Goal: Navigation & Orientation: Find specific page/section

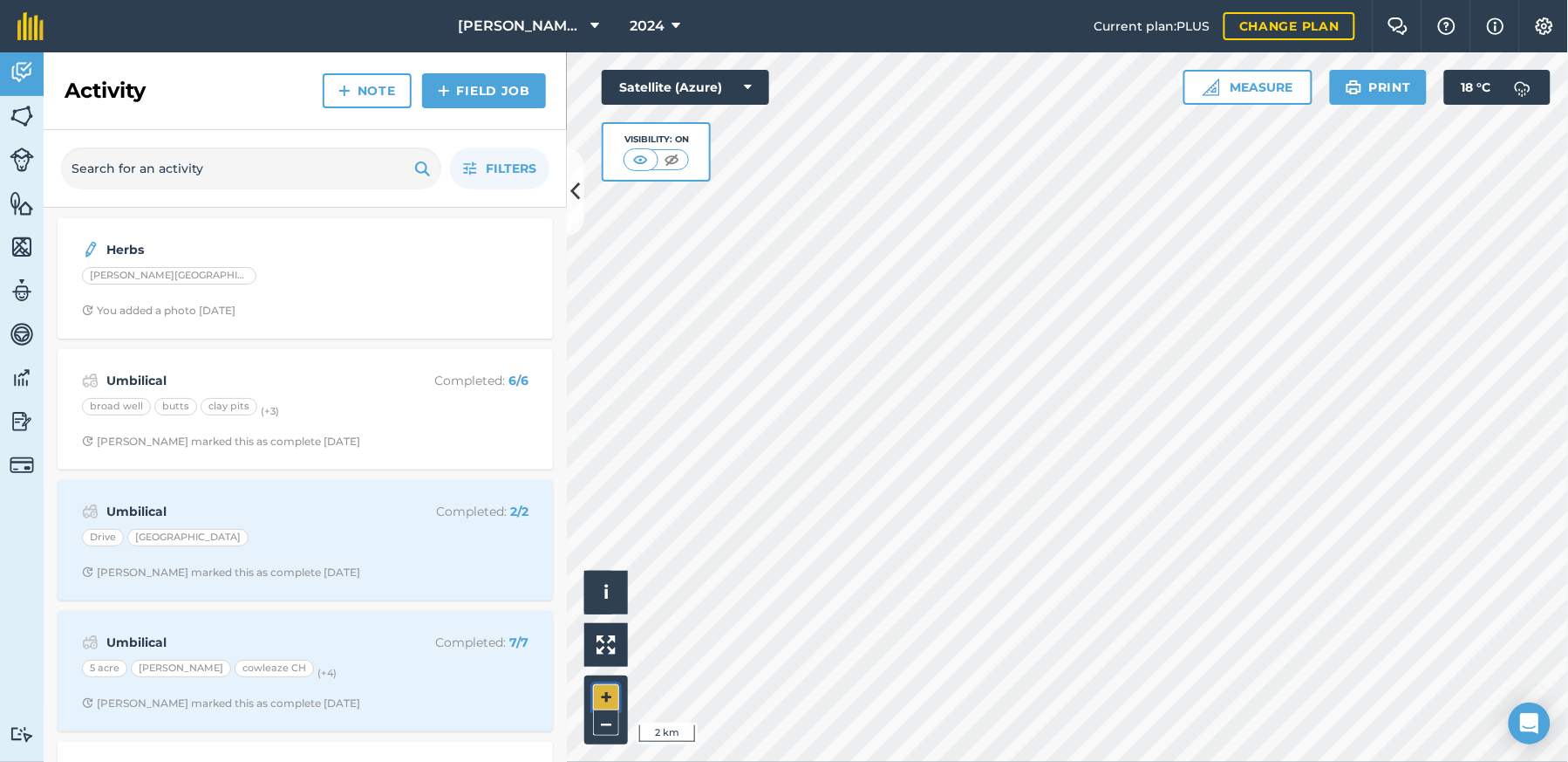
click at [607, 687] on button "+" at bounding box center [606, 697] width 26 height 26
click at [603, 686] on button "+" at bounding box center [606, 697] width 26 height 26
click at [598, 723] on button "–" at bounding box center [606, 723] width 26 height 25
click at [607, 699] on button "+" at bounding box center [606, 697] width 26 height 26
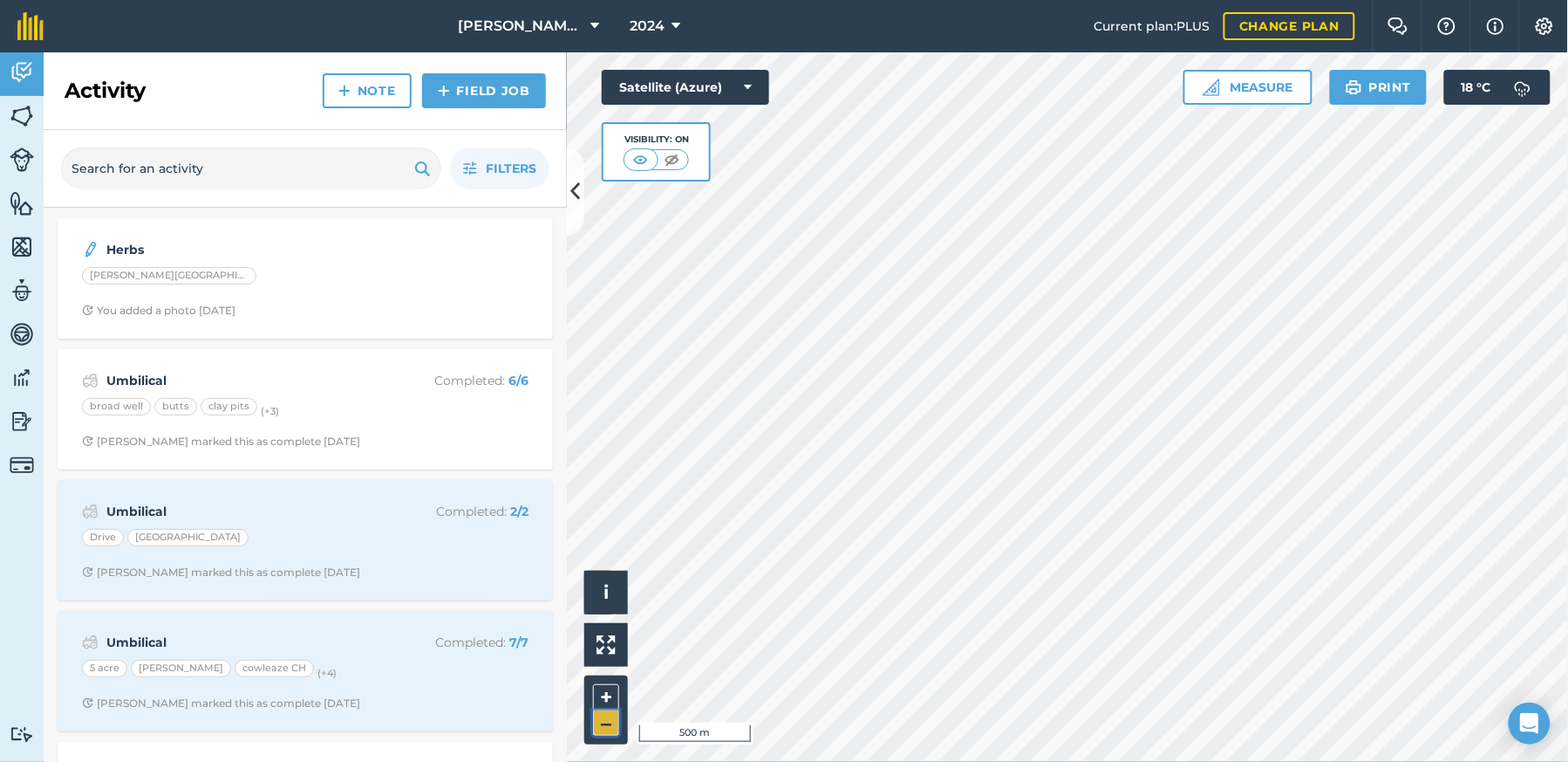
click at [613, 729] on button "–" at bounding box center [606, 723] width 26 height 25
click at [612, 729] on button "–" at bounding box center [606, 723] width 26 height 25
click at [594, 698] on button "+" at bounding box center [606, 697] width 26 height 26
click at [603, 689] on button "+" at bounding box center [606, 697] width 26 height 26
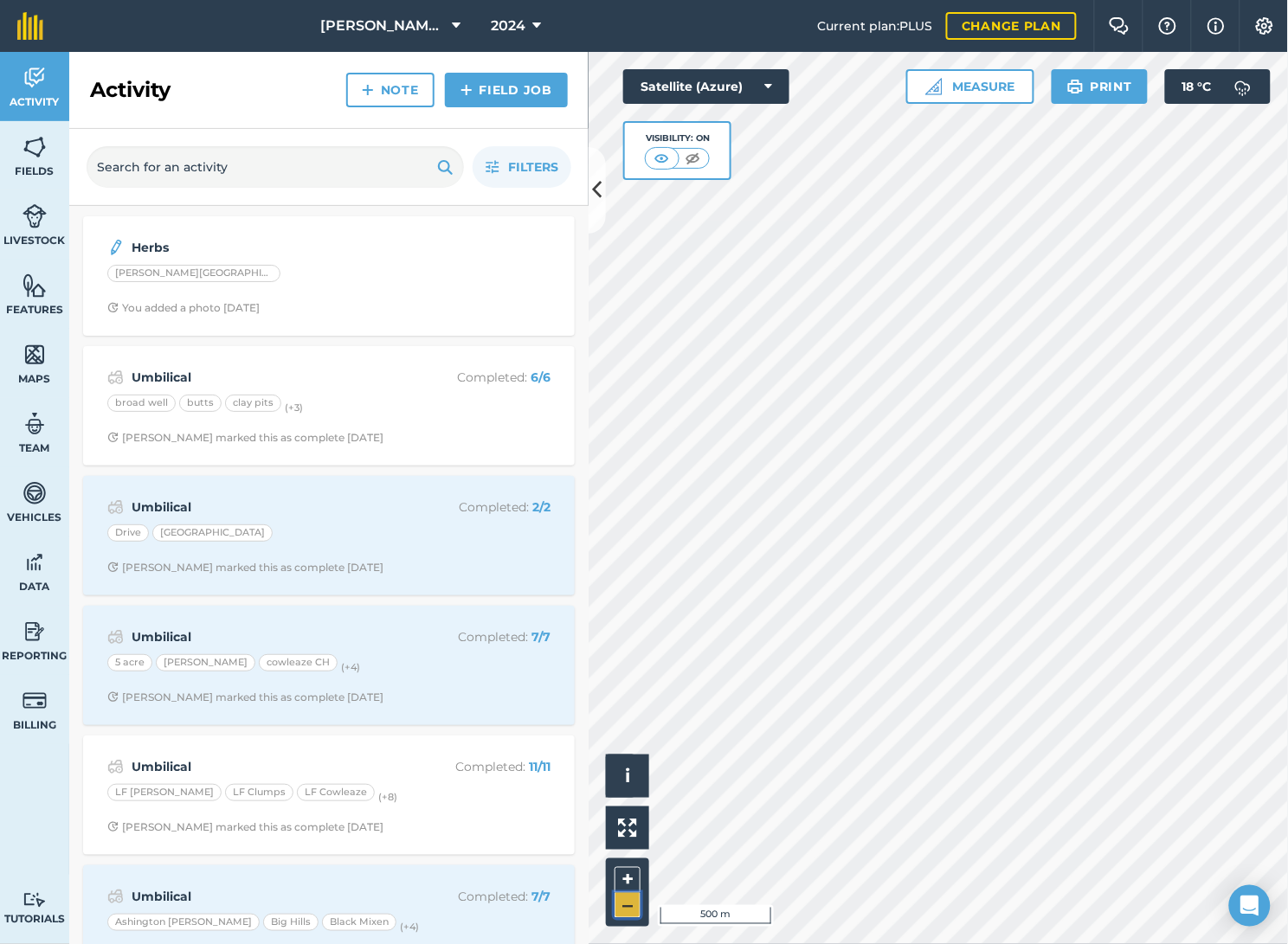
click at [630, 755] on button "–" at bounding box center [628, 905] width 26 height 25
click at [633, 755] on button "+" at bounding box center [628, 880] width 26 height 26
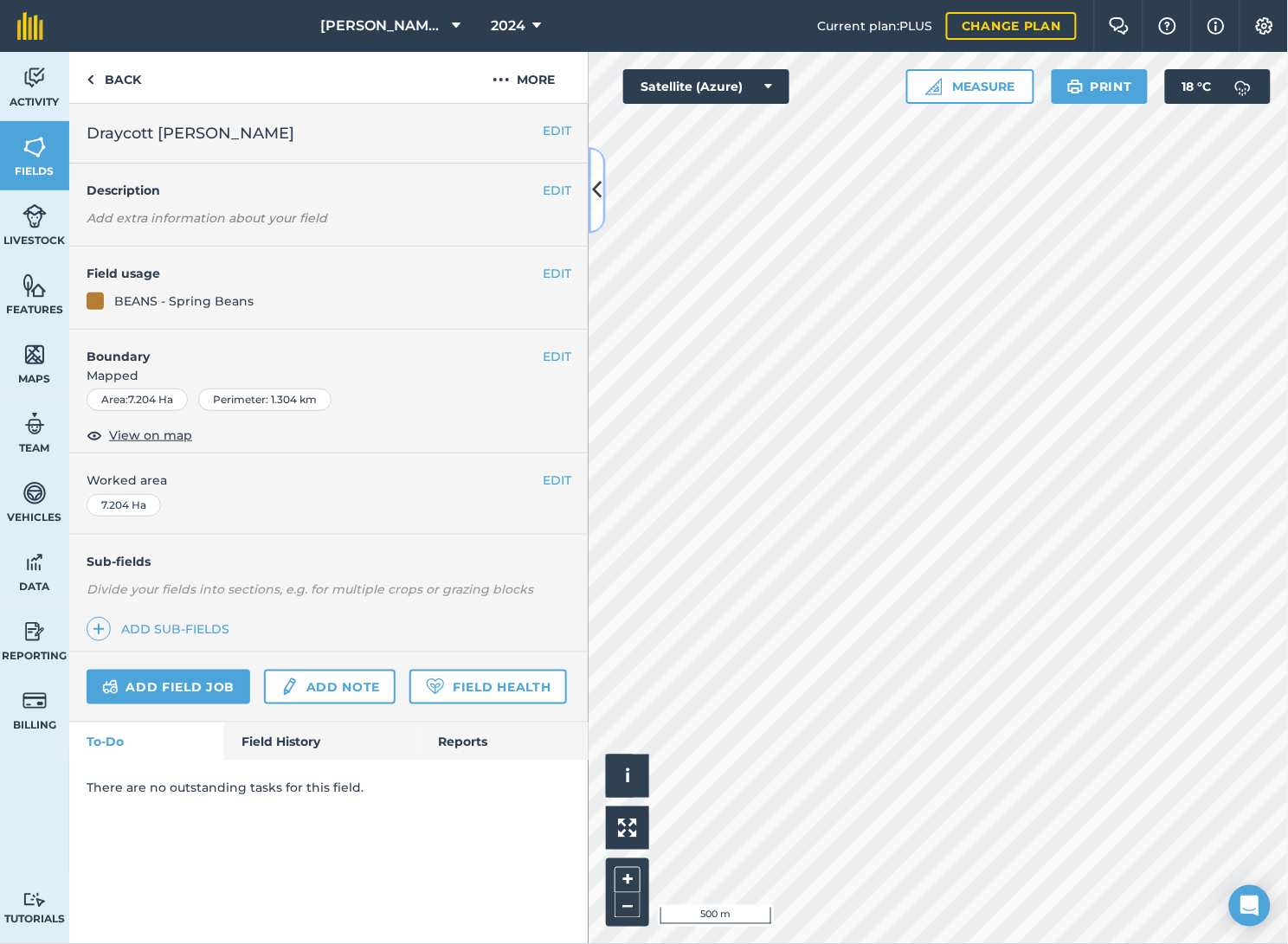
click at [594, 192] on icon at bounding box center [597, 189] width 10 height 30
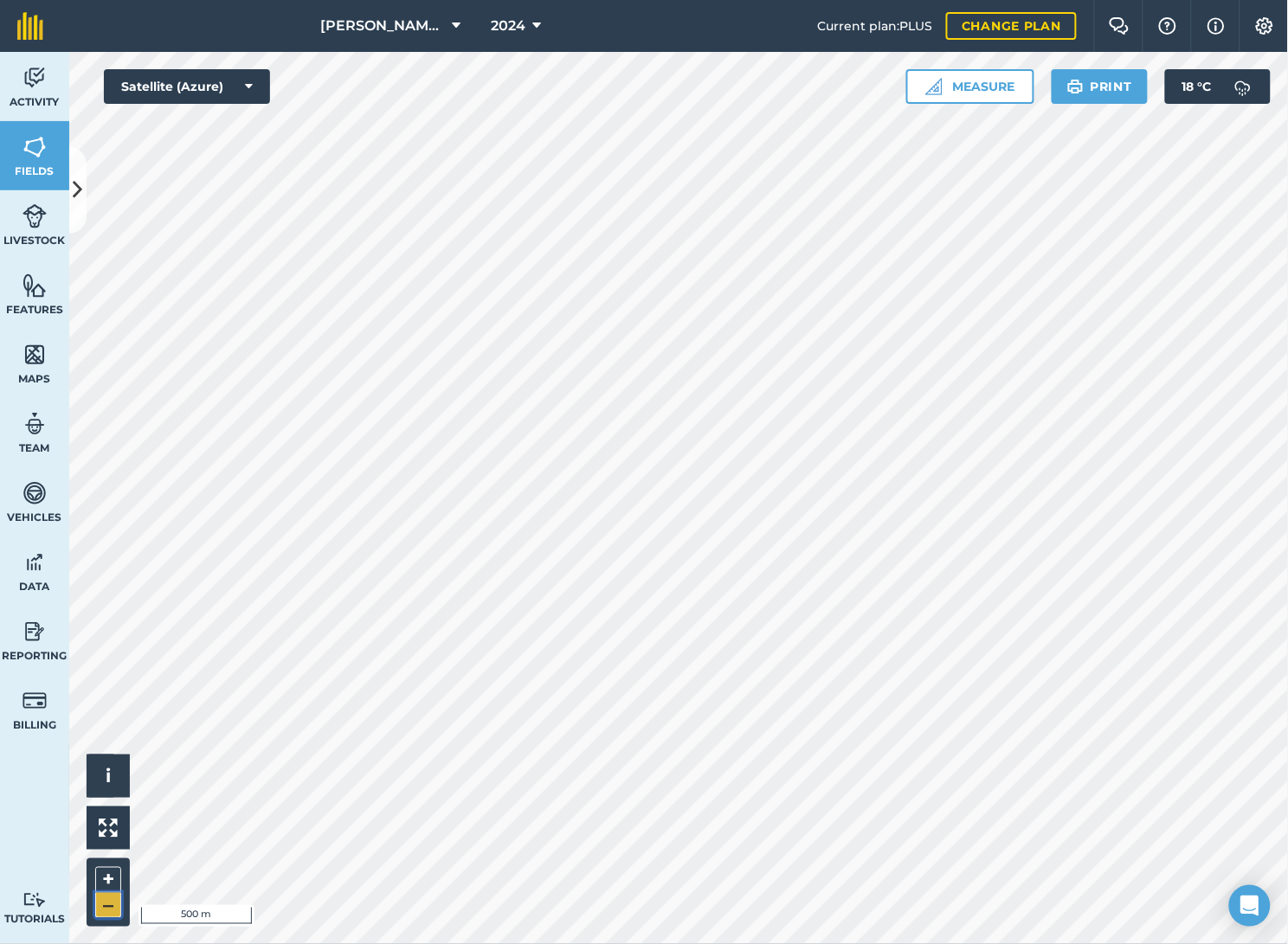
click at [113, 755] on button "–" at bounding box center [108, 905] width 26 height 25
click at [102, 755] on button "+" at bounding box center [108, 880] width 26 height 26
click at [69, 201] on button at bounding box center [78, 191] width 17 height 87
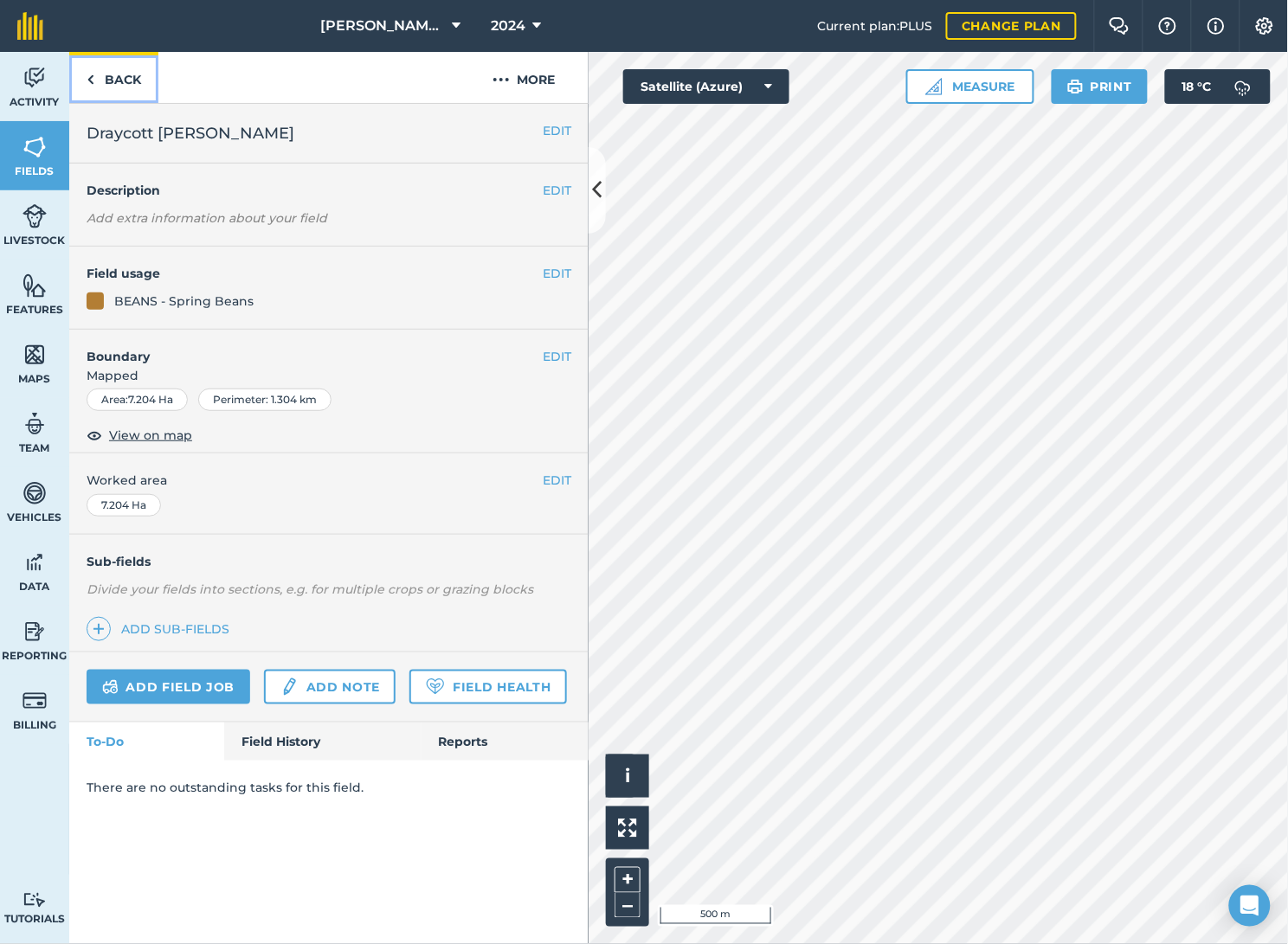
click at [98, 88] on link "Back" at bounding box center [114, 77] width 89 height 51
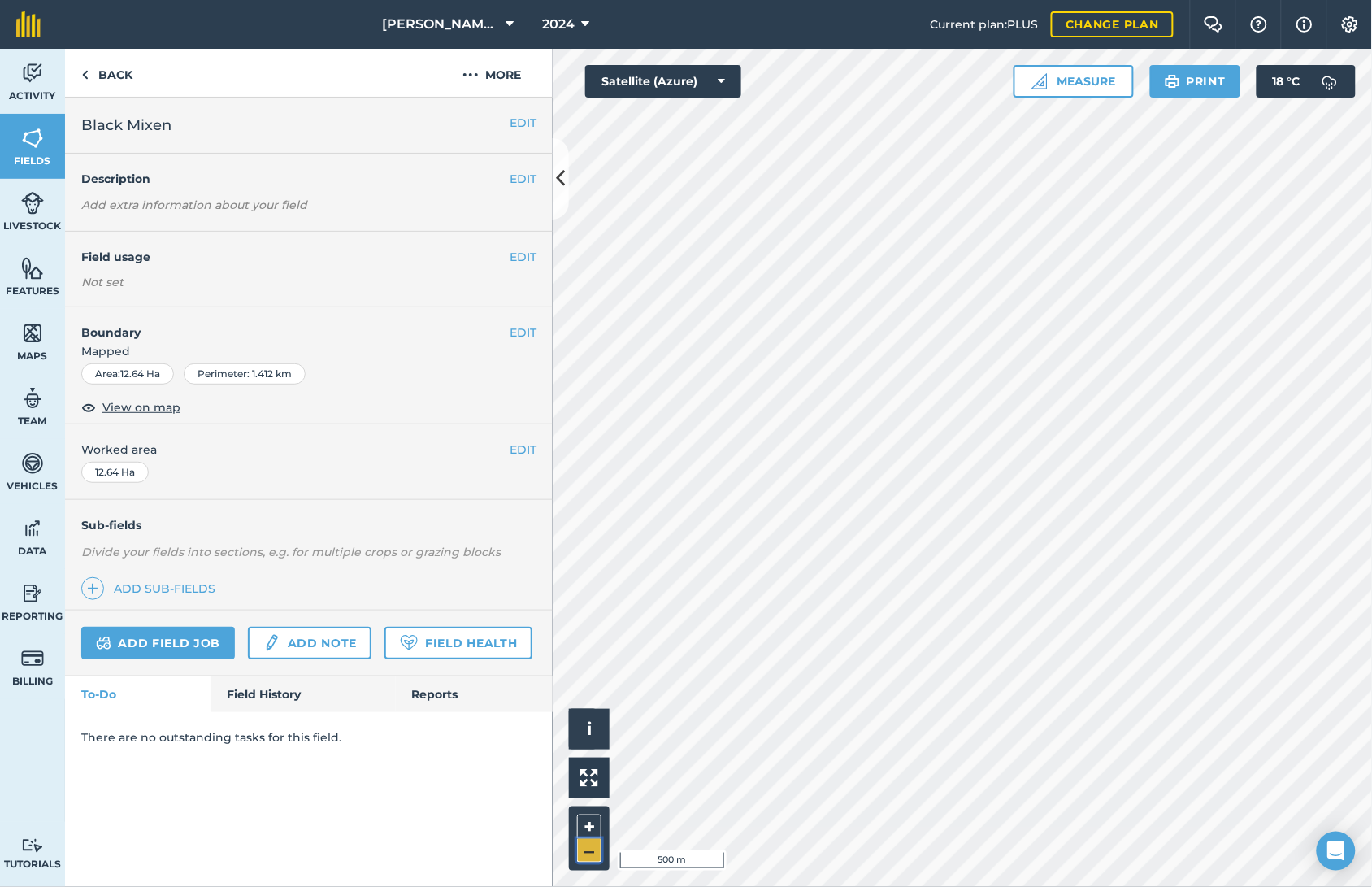
click at [590, 709] on button "–" at bounding box center [589, 850] width 24 height 24
click at [592, 709] on button "+" at bounding box center [589, 827] width 24 height 24
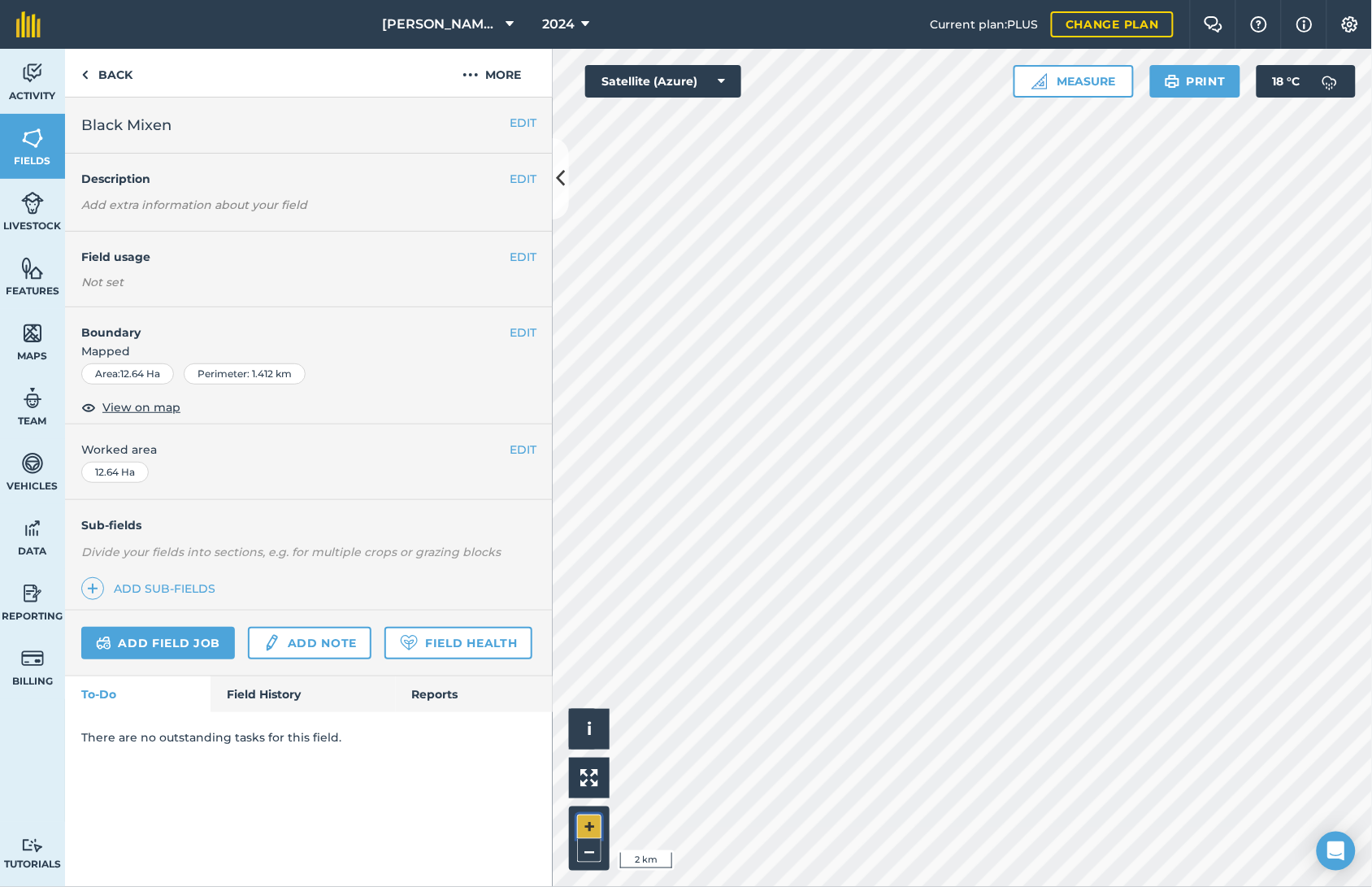
click at [592, 709] on button "+" at bounding box center [589, 827] width 24 height 24
click at [587, 709] on button "+" at bounding box center [589, 827] width 24 height 24
click at [584, 709] on button "+" at bounding box center [589, 827] width 24 height 24
click at [585, 709] on button "–" at bounding box center [589, 850] width 24 height 24
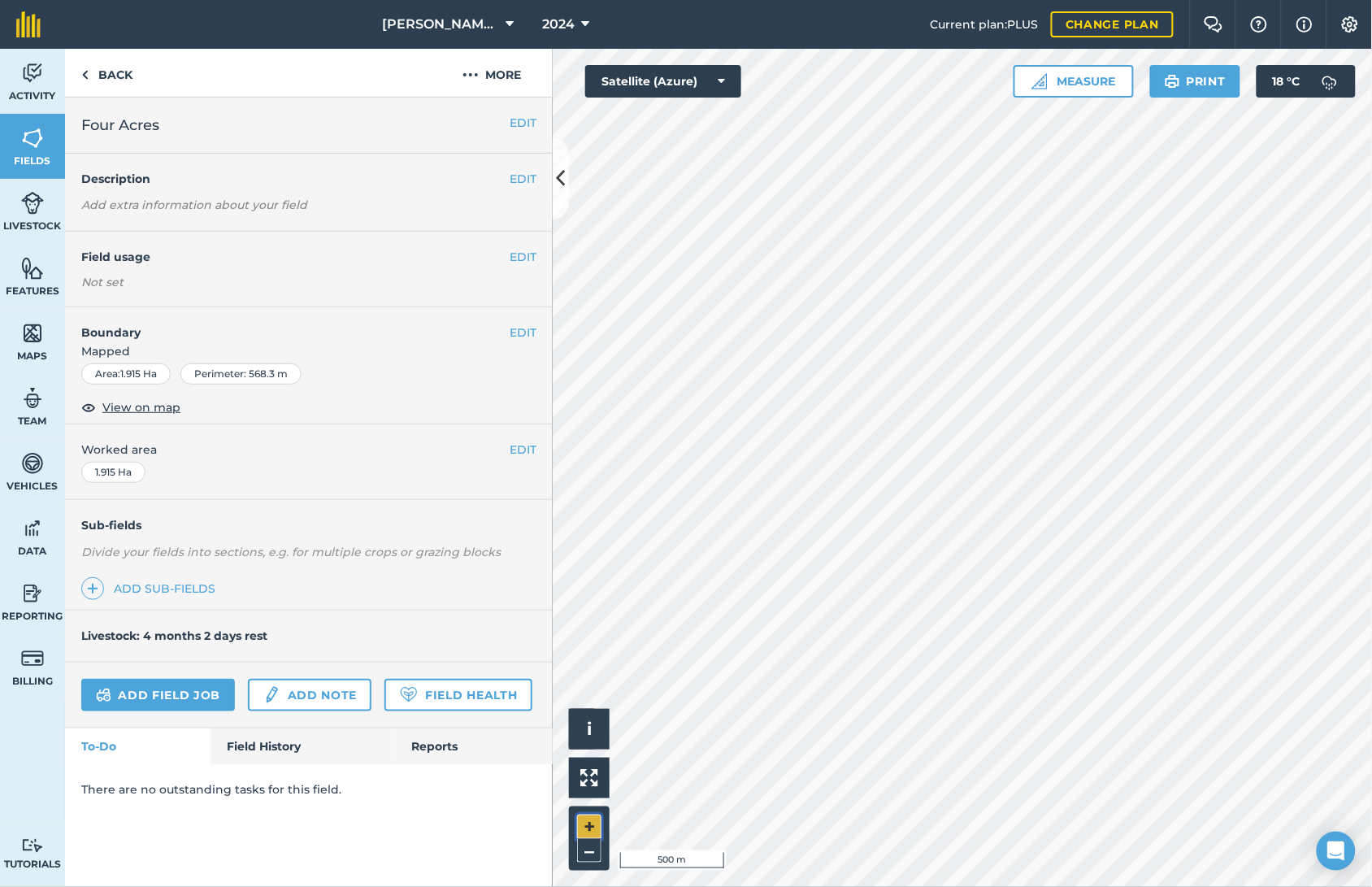
click at [595, 709] on button "+" at bounding box center [589, 827] width 24 height 24
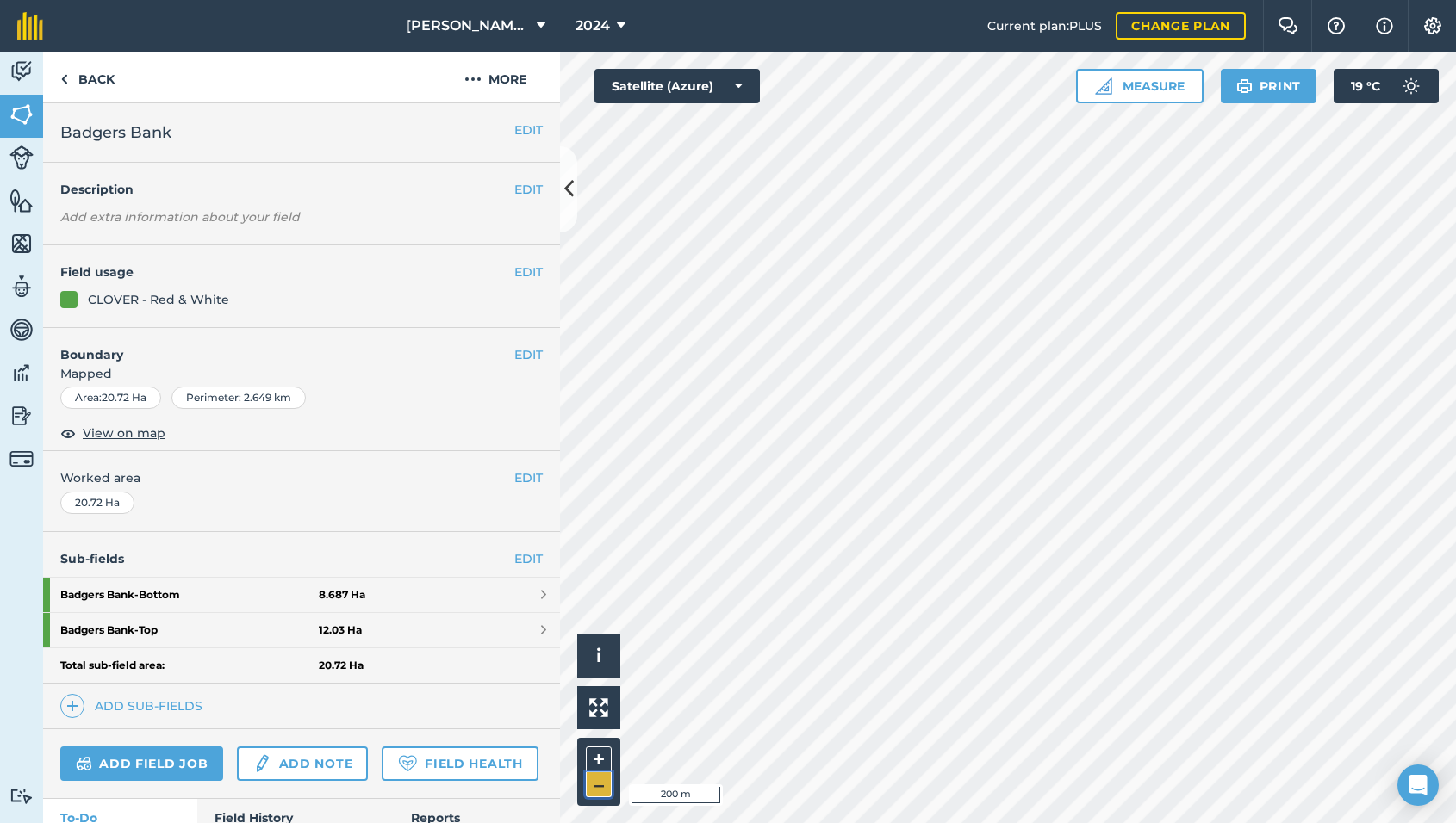
click at [593, 751] on button "–" at bounding box center [599, 785] width 26 height 25
click at [594, 751] on button "+" at bounding box center [599, 760] width 26 height 26
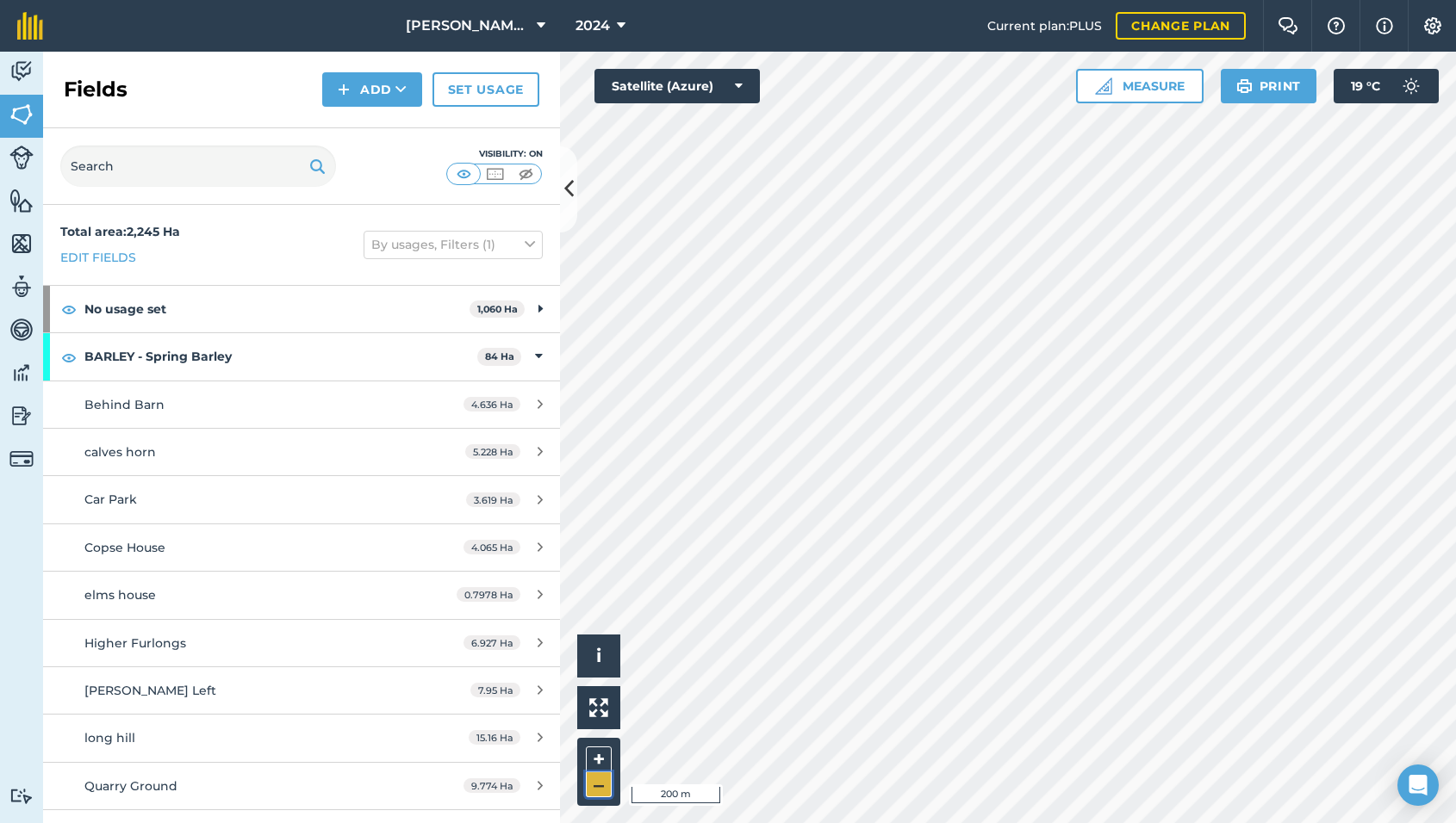
click at [604, 751] on button "–" at bounding box center [599, 785] width 26 height 25
